Goal: Complete application form

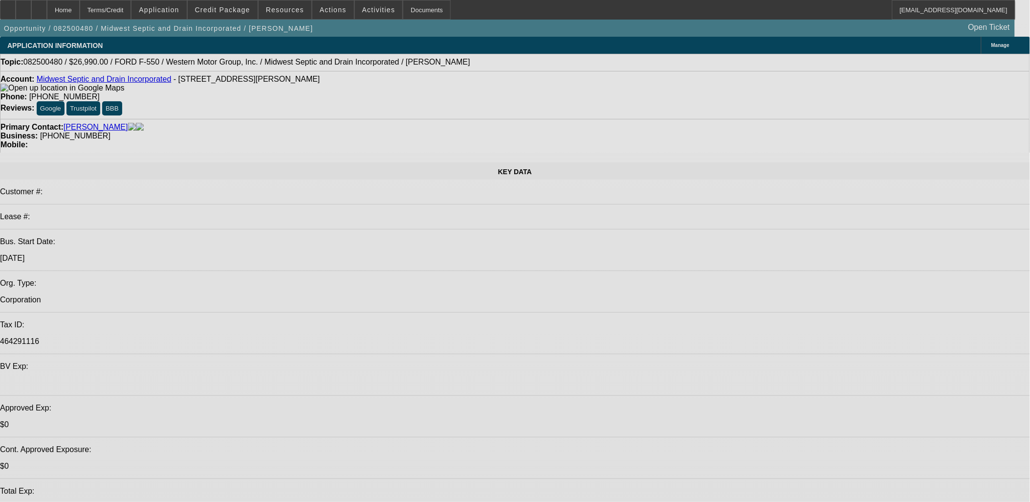
select select "0"
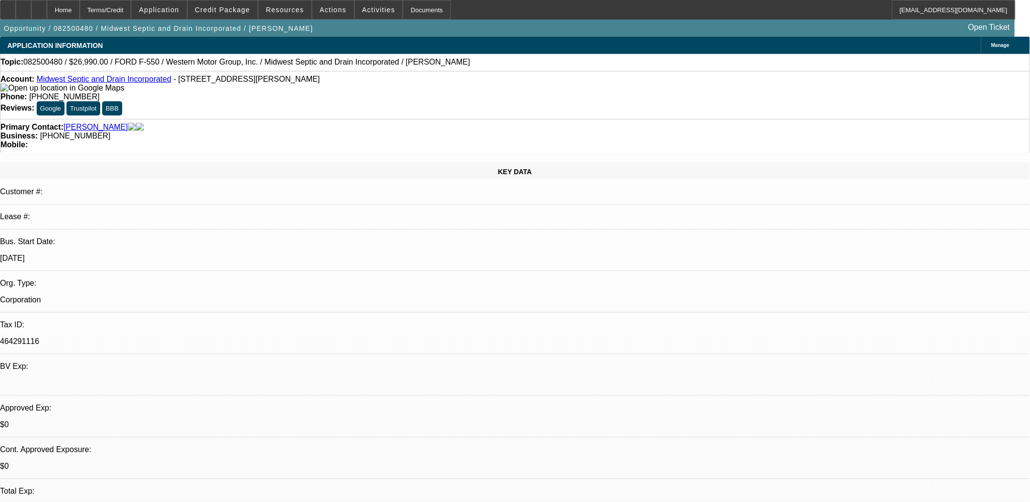
select select "0"
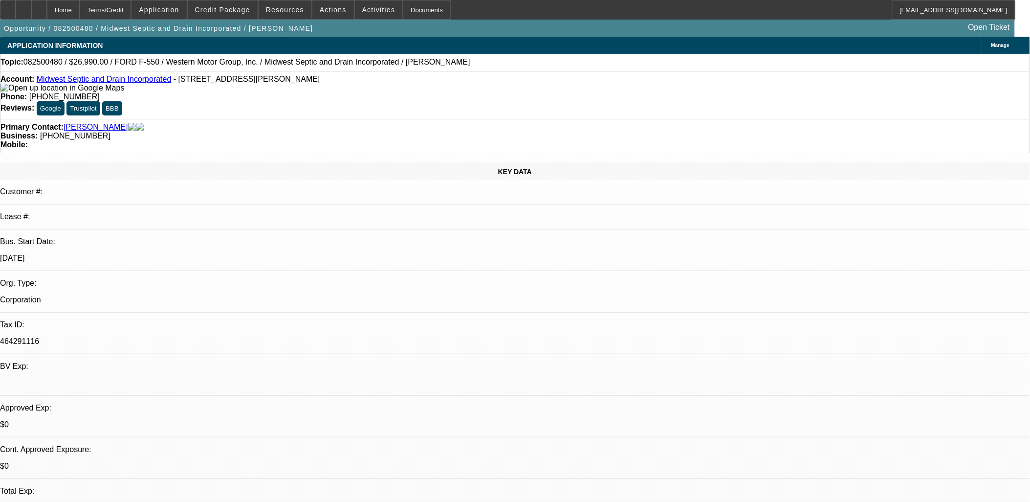
select select "0"
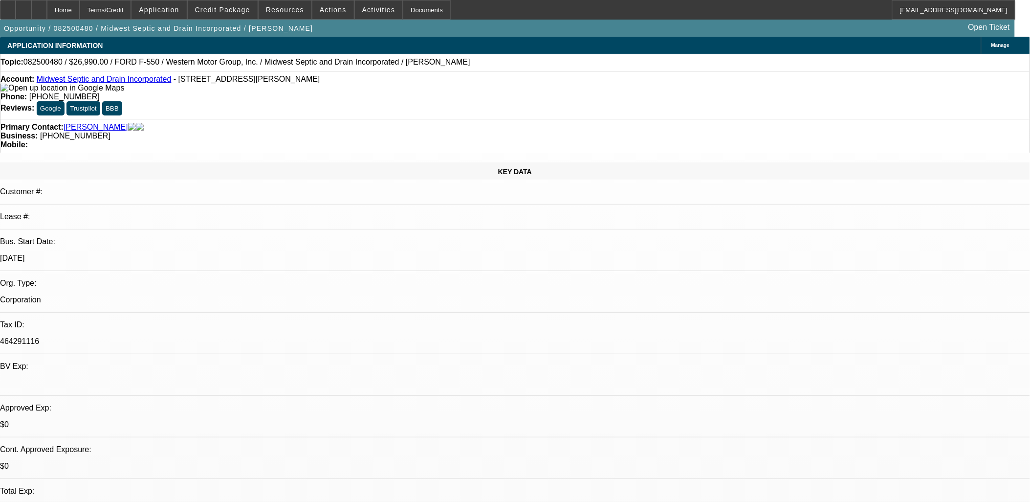
select select "0"
select select "1"
select select "6"
select select "1"
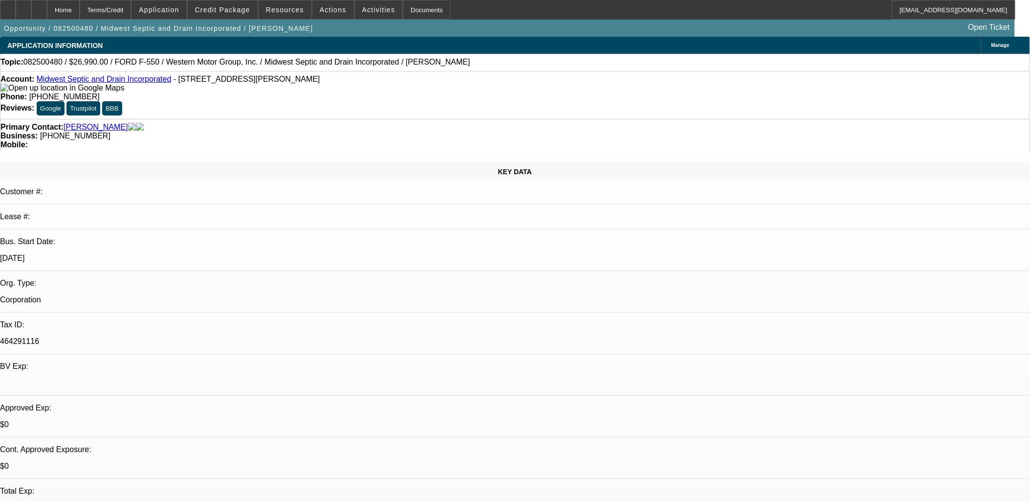
select select "1"
select select "6"
select select "1"
select select "6"
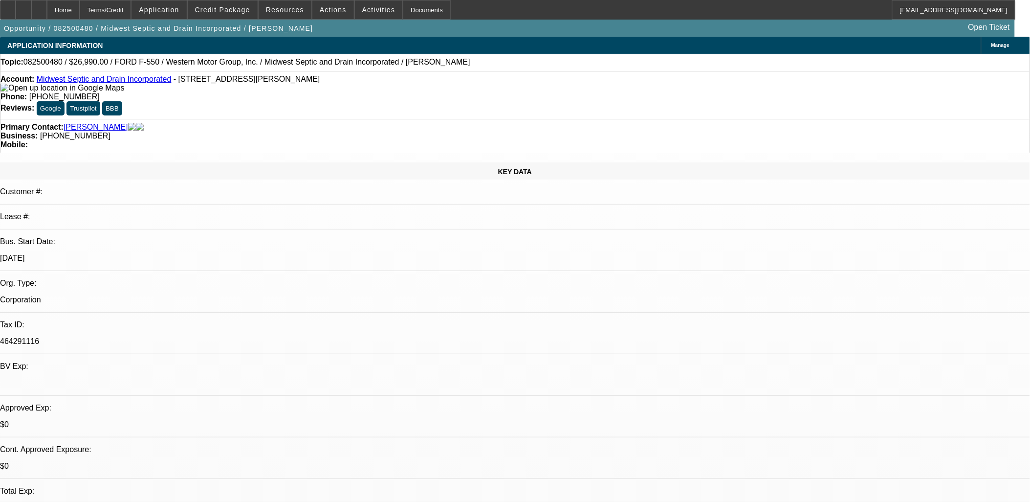
select select "1"
select select "6"
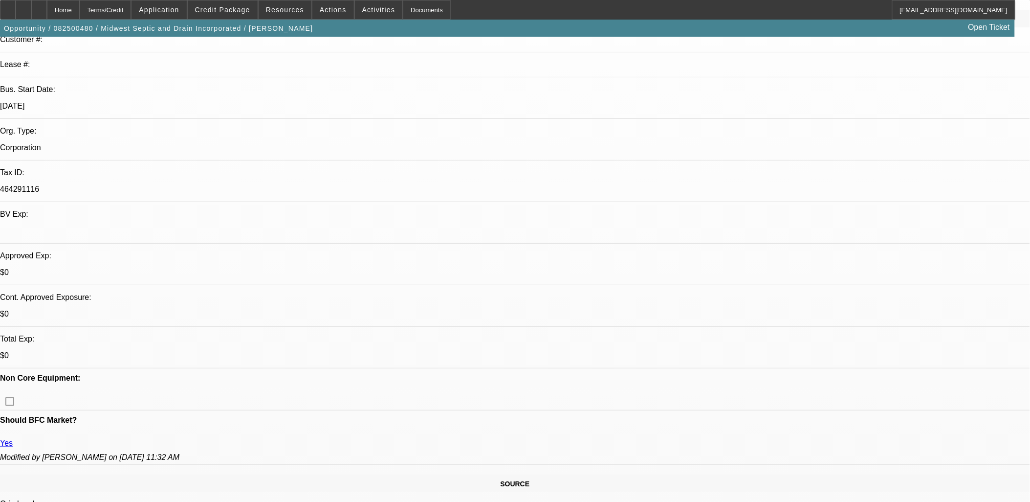
scroll to position [163, 0]
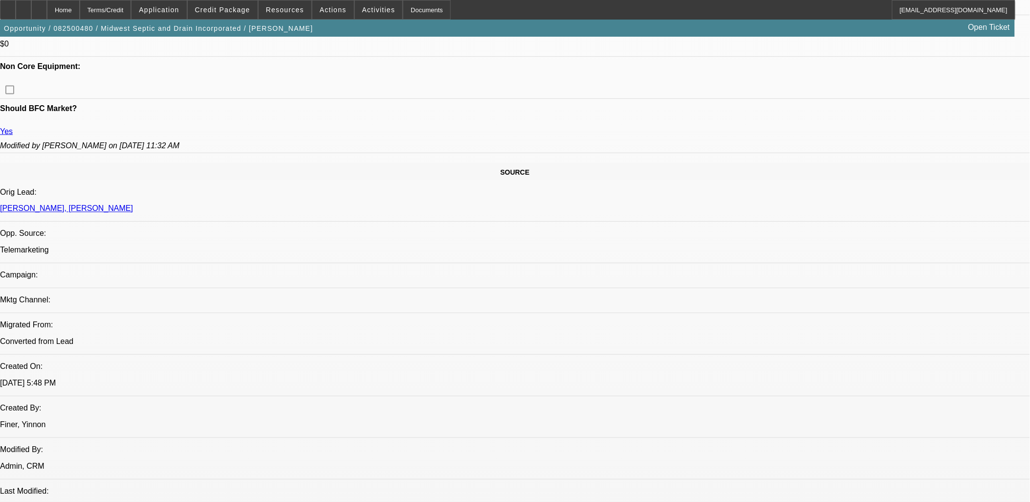
scroll to position [869, 0]
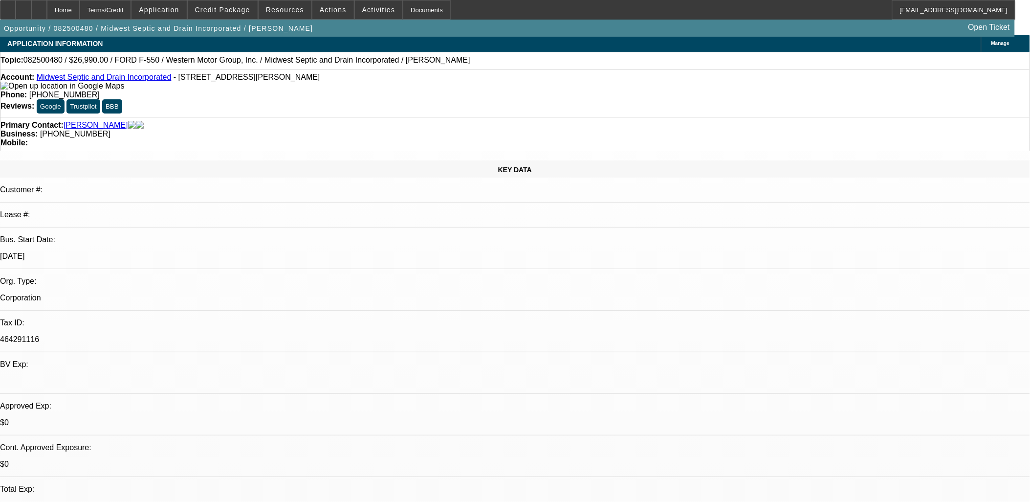
scroll to position [0, 0]
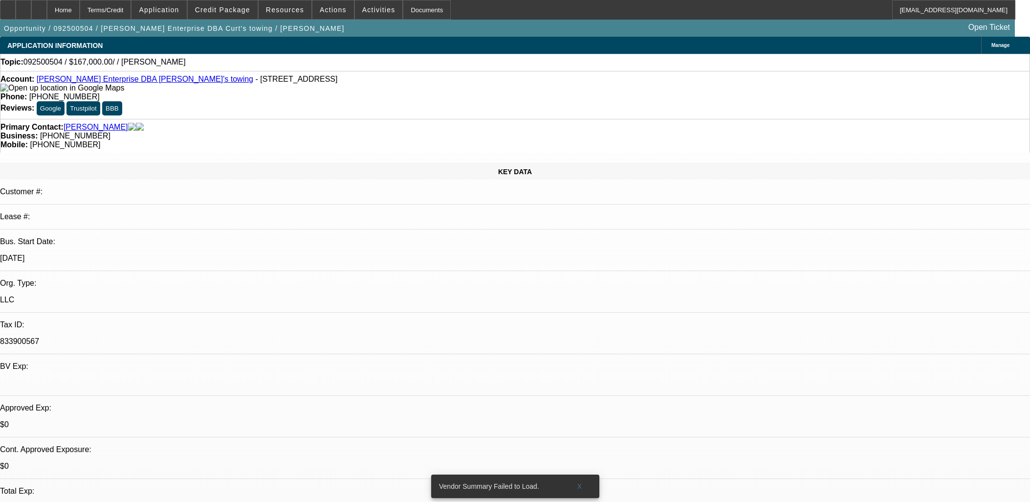
select select "0"
select select "2"
select select "0.1"
select select "4"
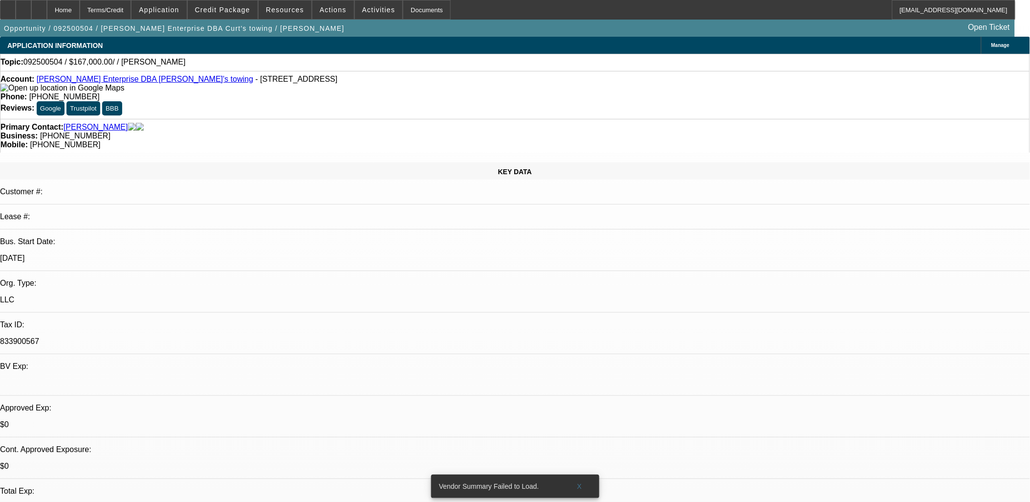
drag, startPoint x: 230, startPoint y: 196, endPoint x: 226, endPoint y: 192, distance: 5.9
click at [227, 192] on div "KEY DATA Customer #: Lease #: Bus. Start Date: [DATE] Org. Type: LLC Tax ID: 83…" at bounding box center [515, 385] width 1030 height 447
